Goal: Book appointment/travel/reservation

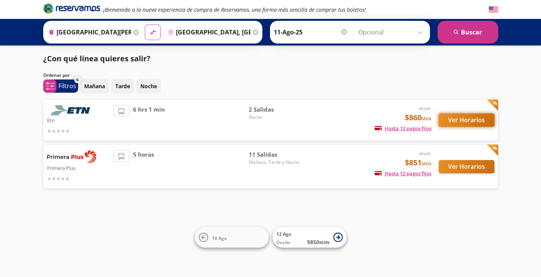
click at [458, 117] on button "Ver Horarios" at bounding box center [467, 120] width 56 height 13
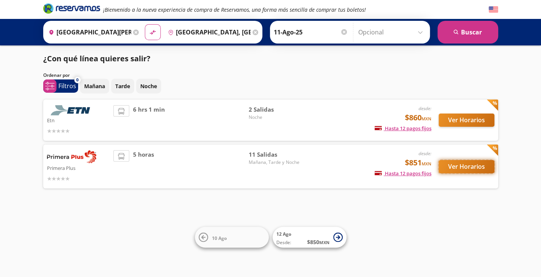
click at [472, 166] on button "Ver Horarios" at bounding box center [467, 166] width 56 height 13
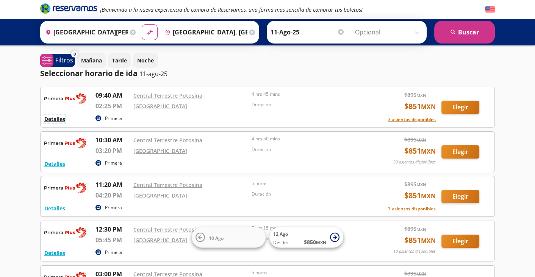
click at [50, 118] on button "Detalles" at bounding box center [54, 119] width 21 height 8
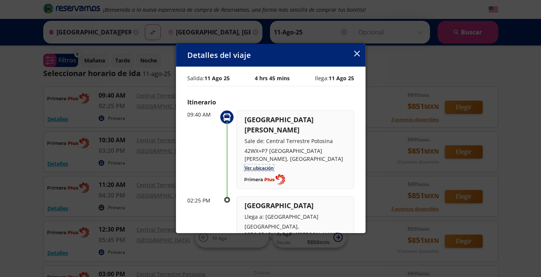
click at [255, 165] on link "Ver ubicación" at bounding box center [258, 168] width 29 height 6
click at [357, 54] on icon "button" at bounding box center [357, 54] width 6 height 6
